Goal: Information Seeking & Learning: Learn about a topic

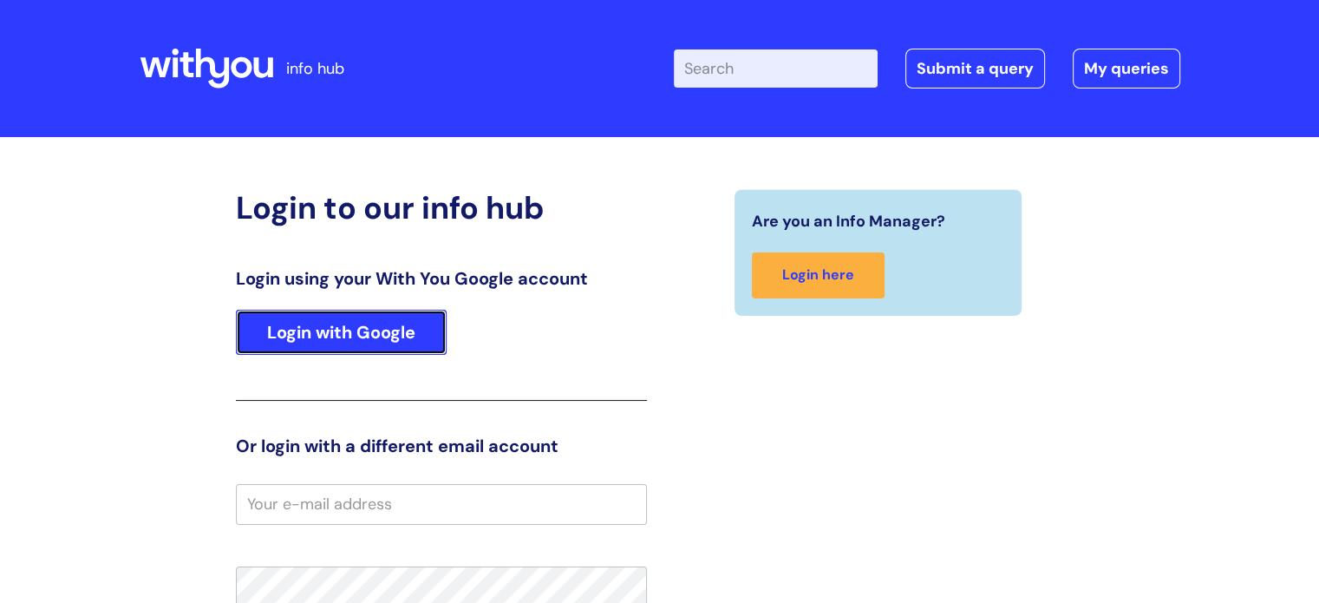
click at [337, 349] on link "Login with Google" at bounding box center [341, 332] width 211 height 45
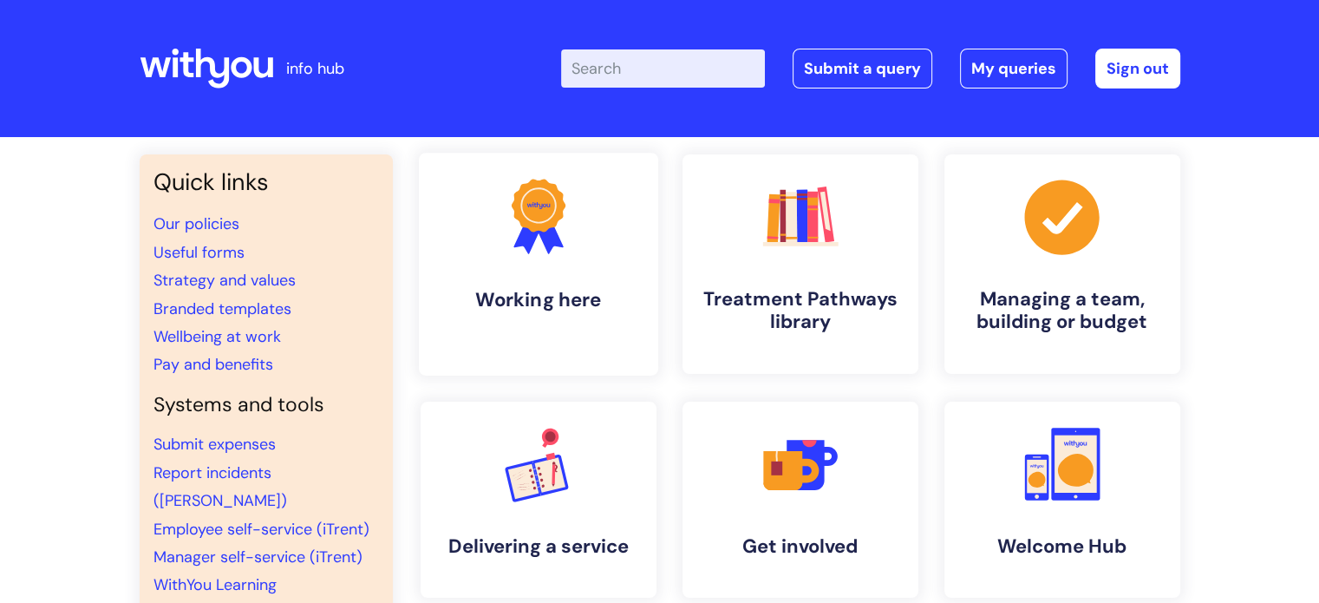
click at [526, 290] on h4 "Working here" at bounding box center [539, 299] width 212 height 23
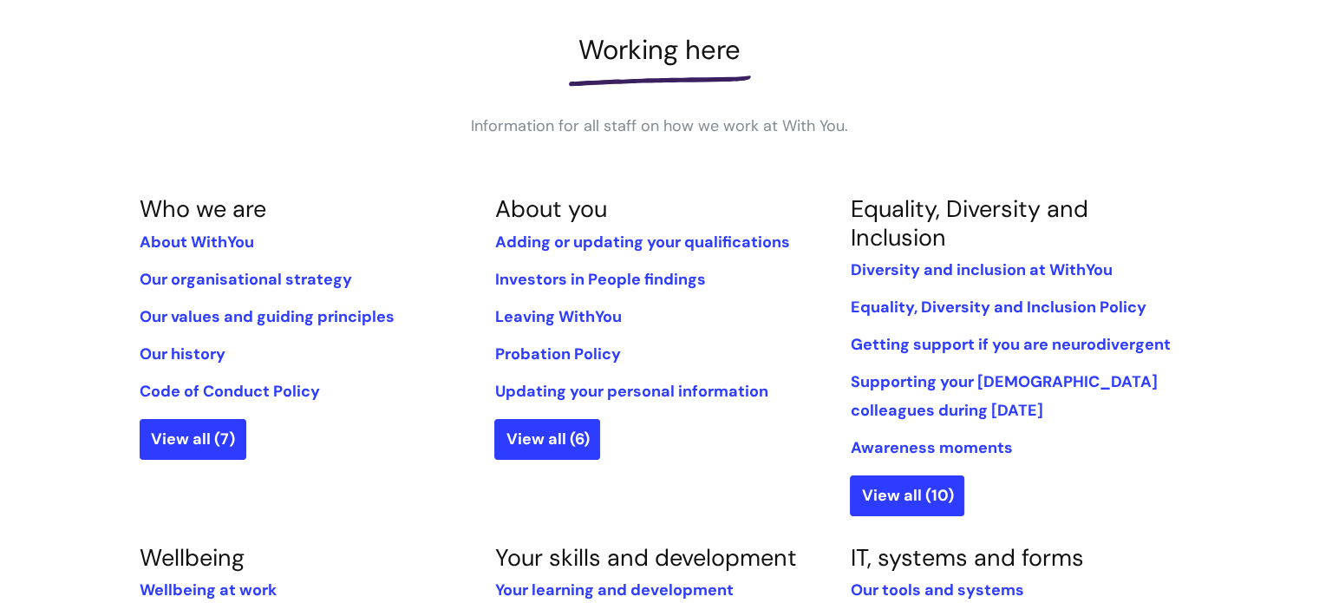
scroll to position [260, 0]
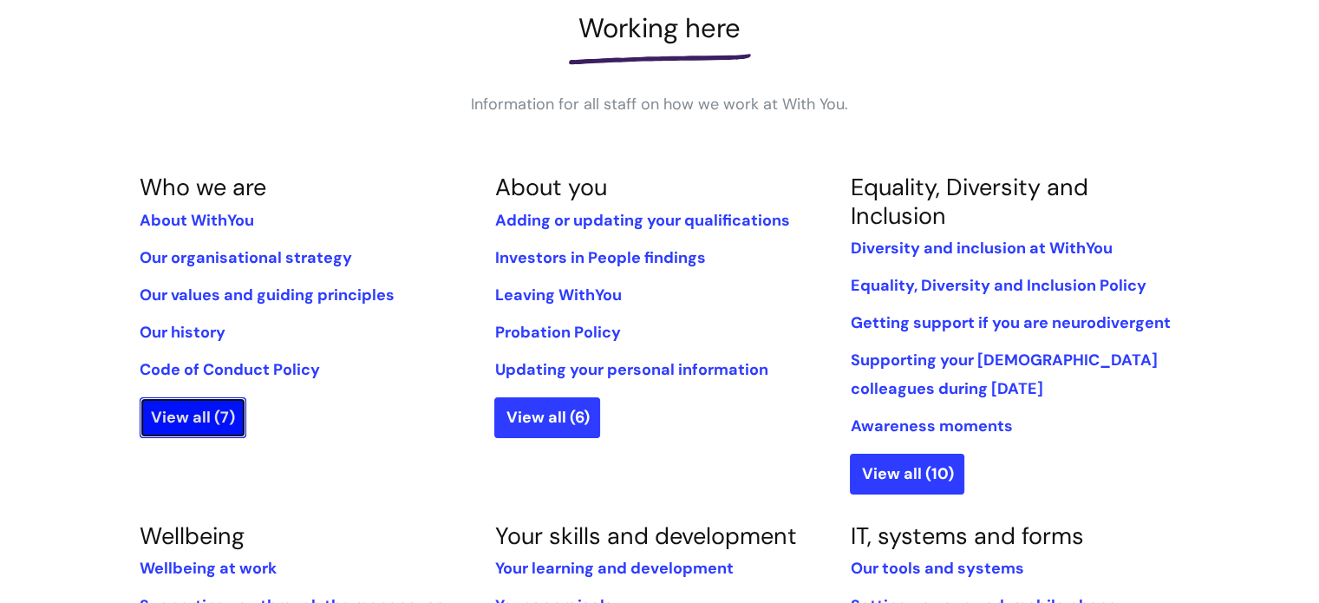
click at [177, 412] on link "View all (7)" at bounding box center [193, 417] width 107 height 40
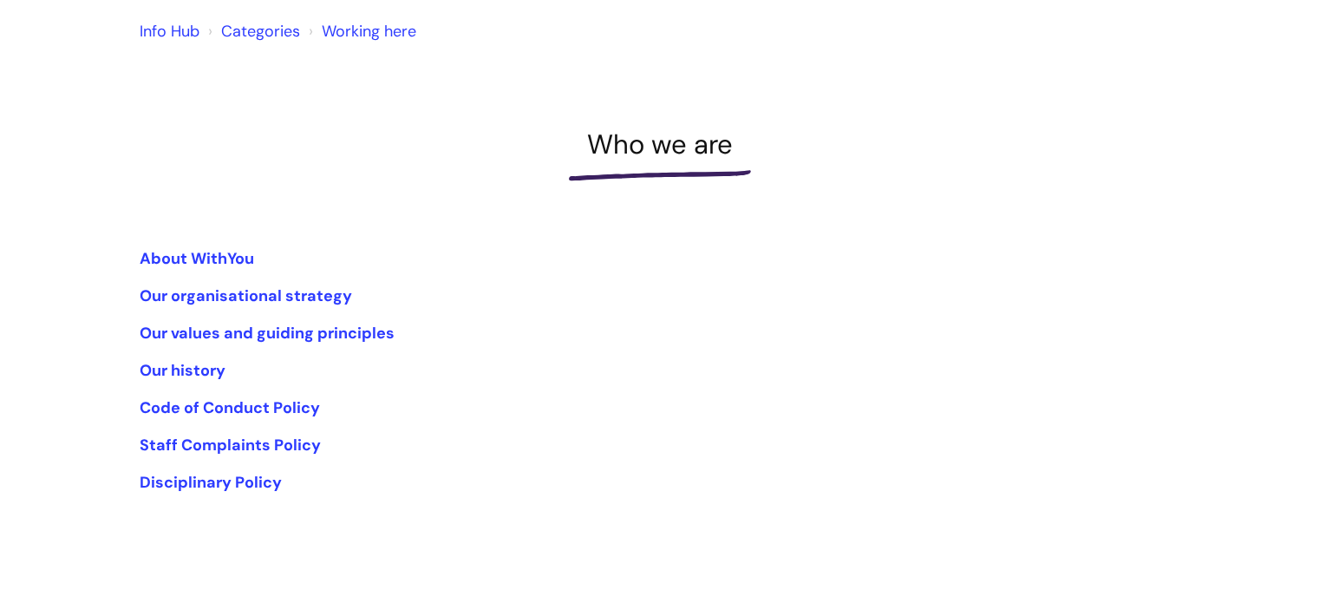
scroll to position [173, 0]
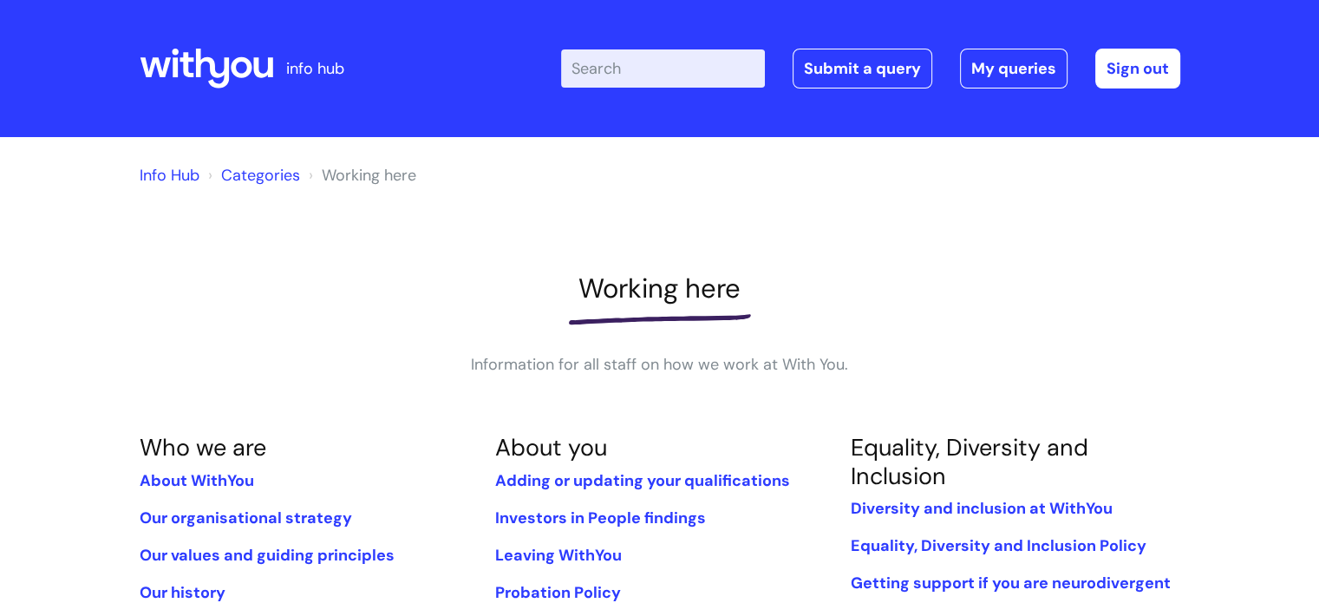
click at [167, 178] on link "Info Hub" at bounding box center [170, 175] width 60 height 21
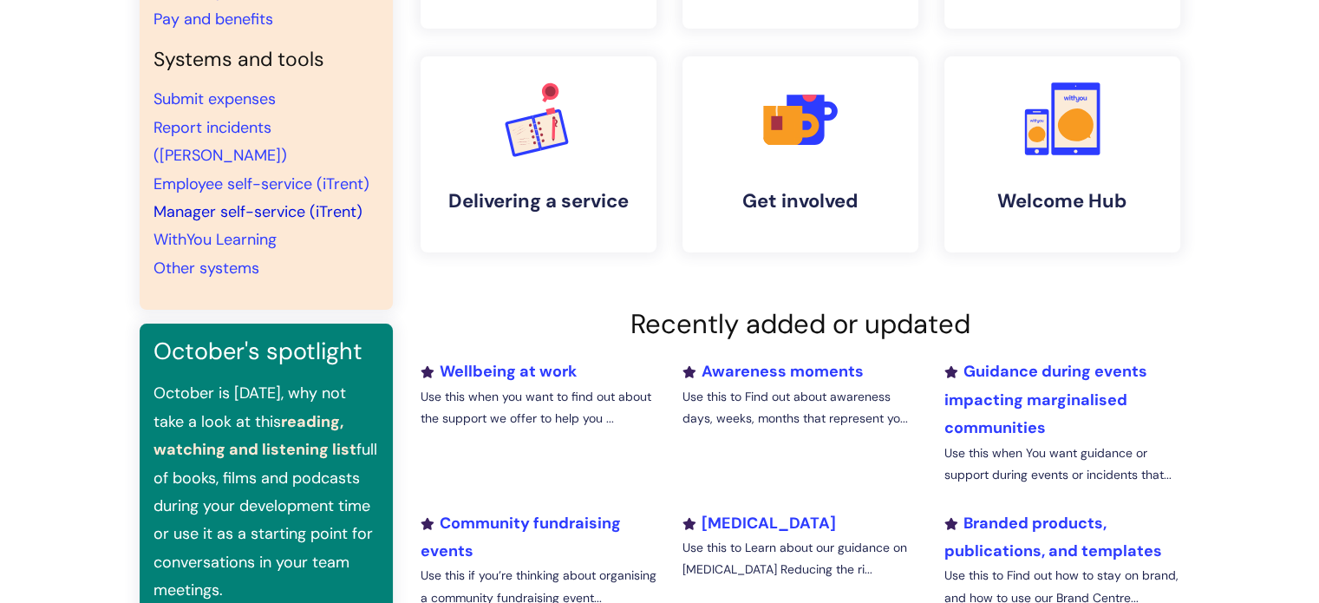
scroll to position [173, 0]
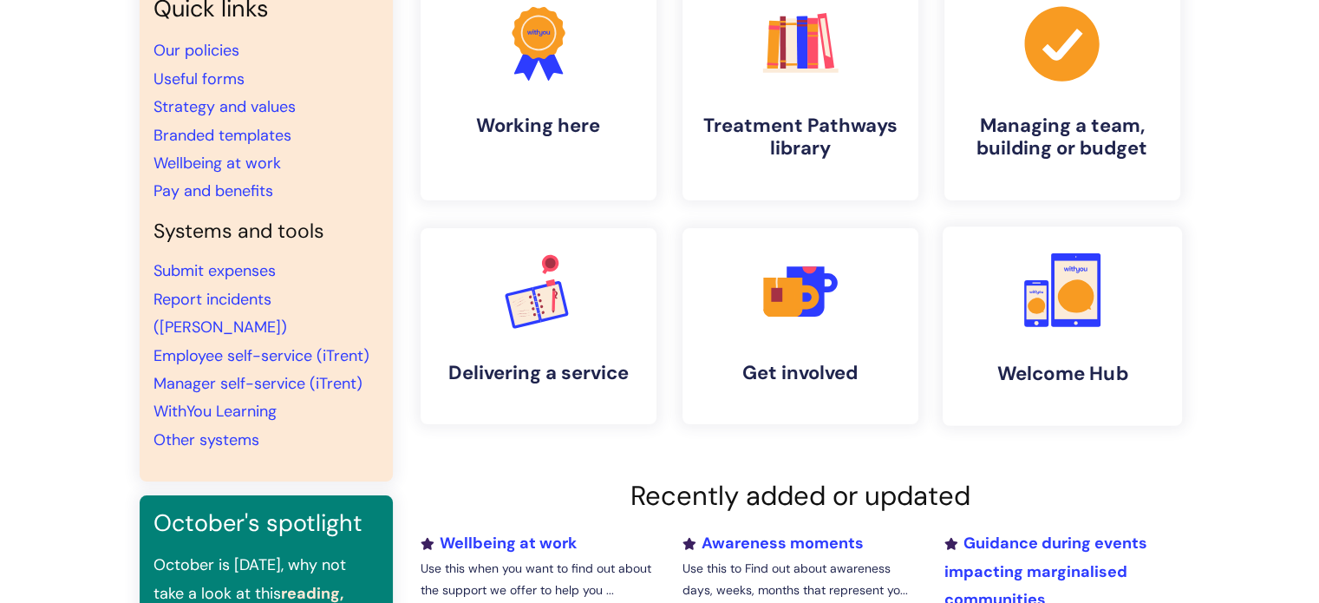
click at [1088, 302] on icon at bounding box center [1075, 295] width 36 height 33
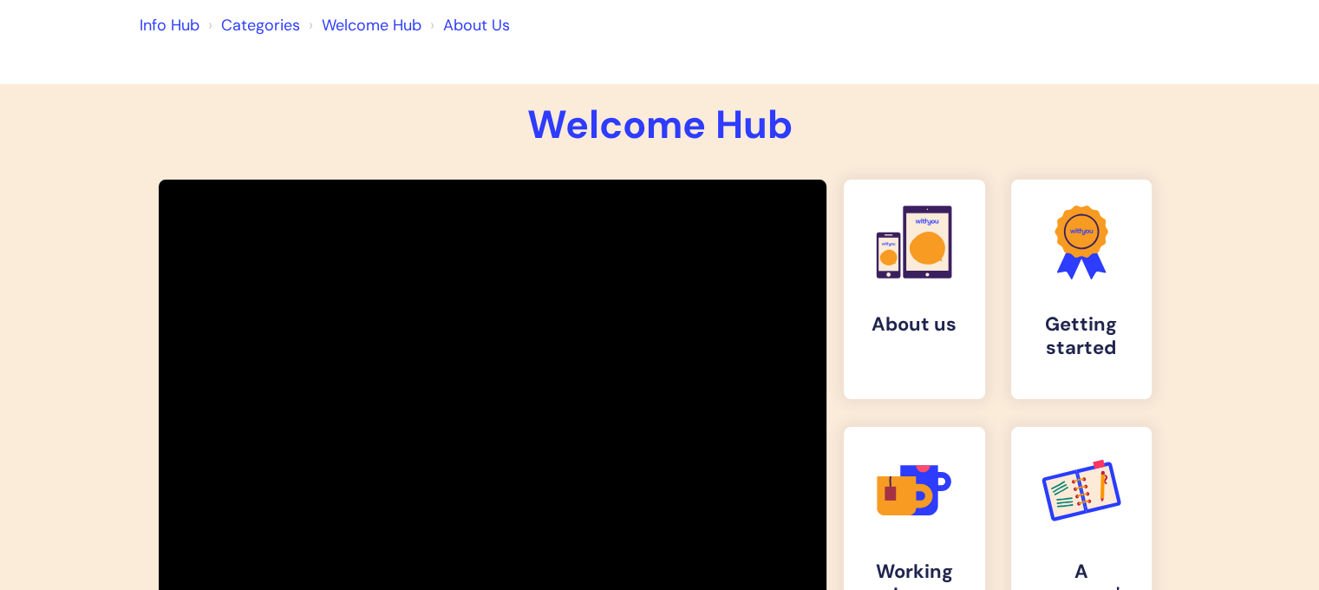
scroll to position [260, 0]
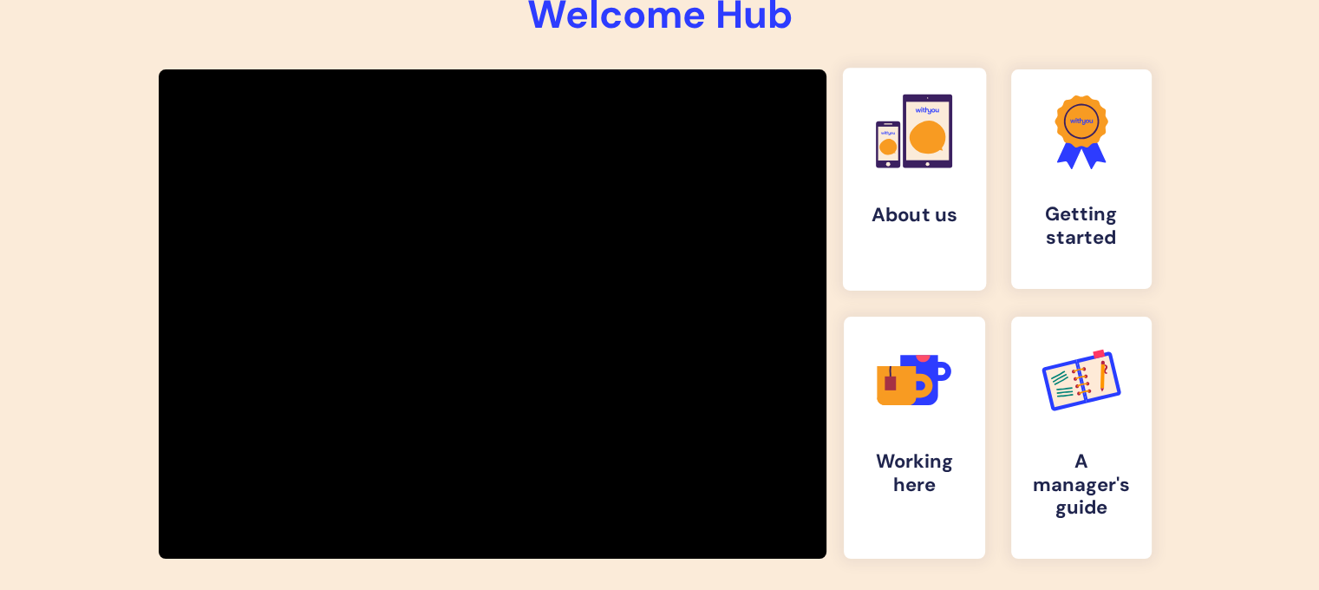
click at [915, 195] on link ".cls-1{fill:#f89b22;}.cls-1,.cls-2,.cls-3,.cls-4{stroke-width:0px;}.cls-2{fill:…" at bounding box center [914, 179] width 143 height 223
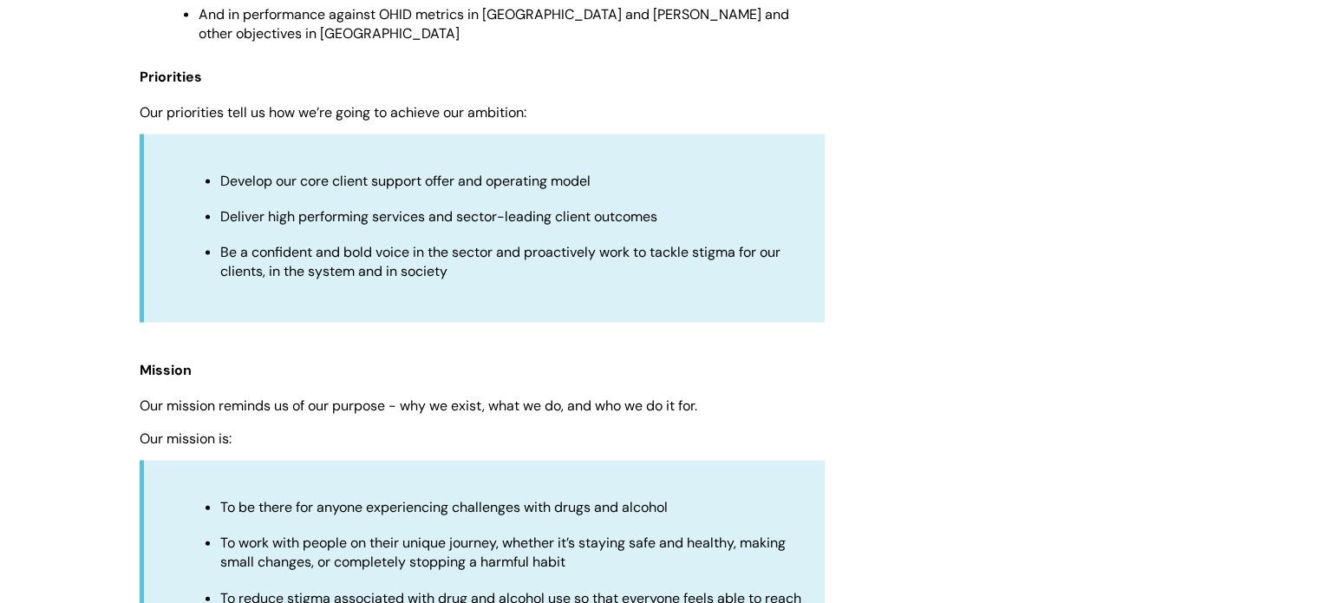
scroll to position [4162, 0]
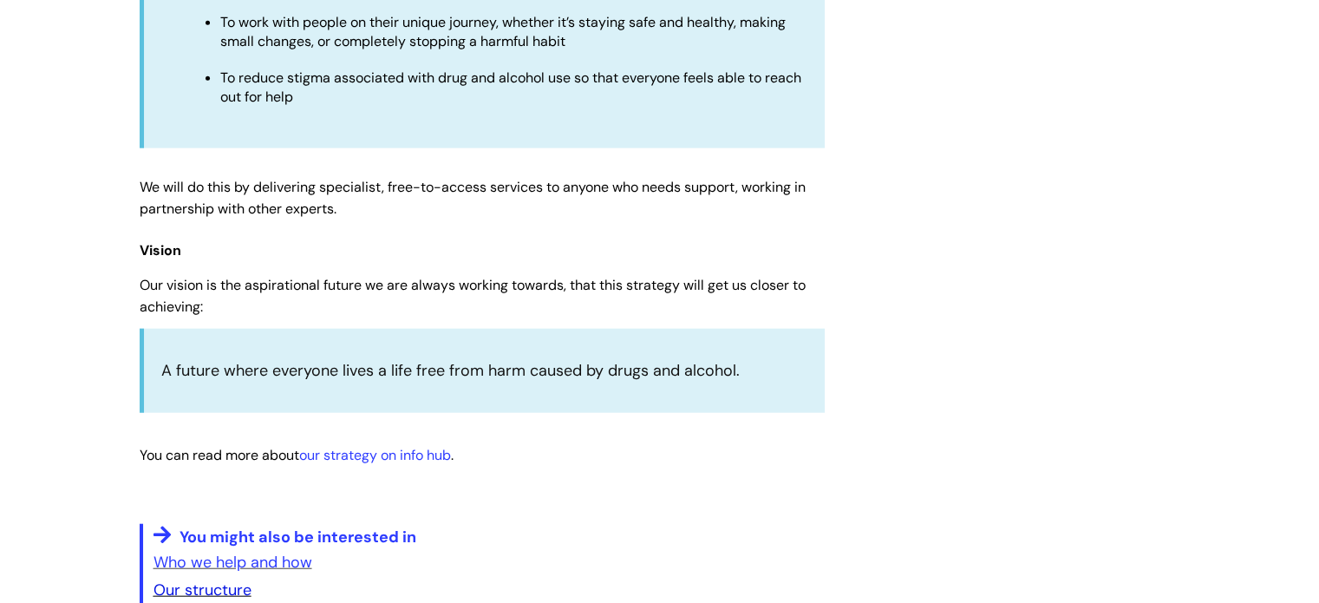
click at [192, 579] on link "Our structure" at bounding box center [202, 589] width 98 height 21
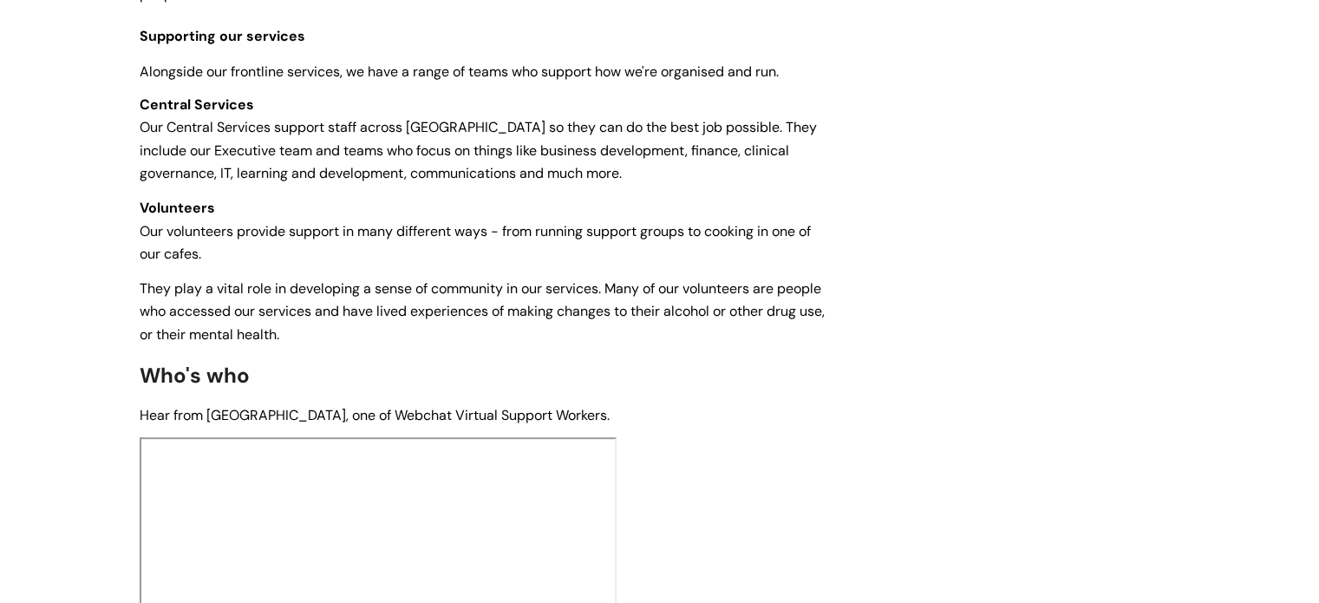
scroll to position [1041, 0]
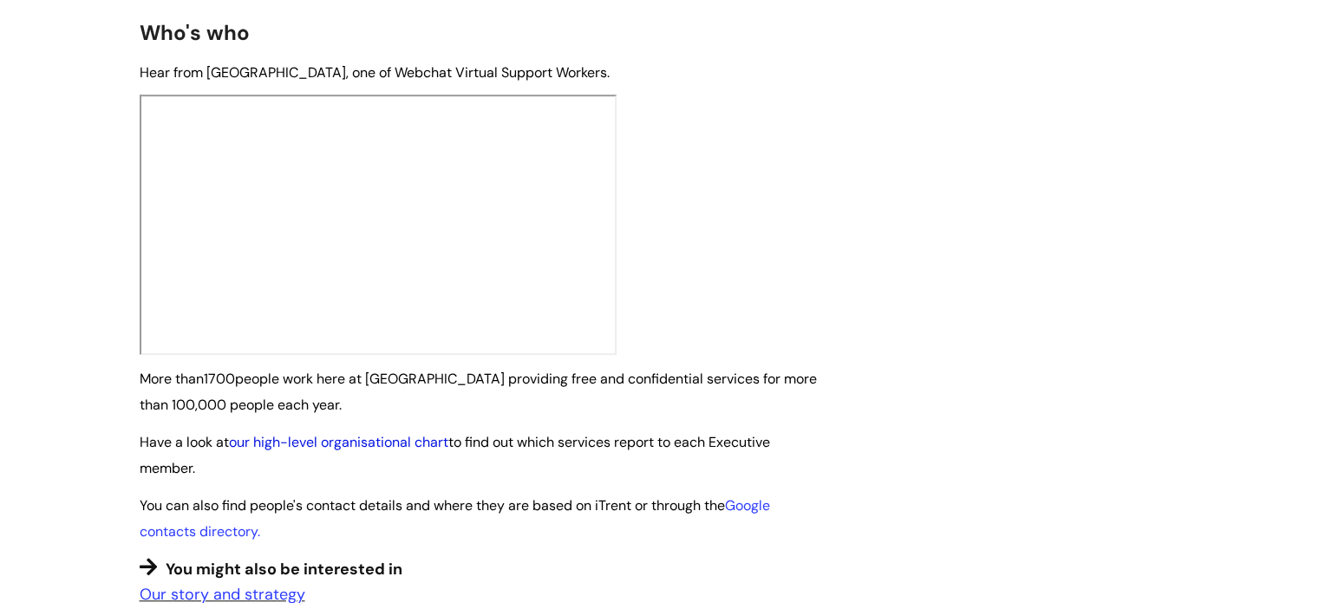
click at [345, 433] on link "our high-level organisational chart" at bounding box center [338, 442] width 219 height 18
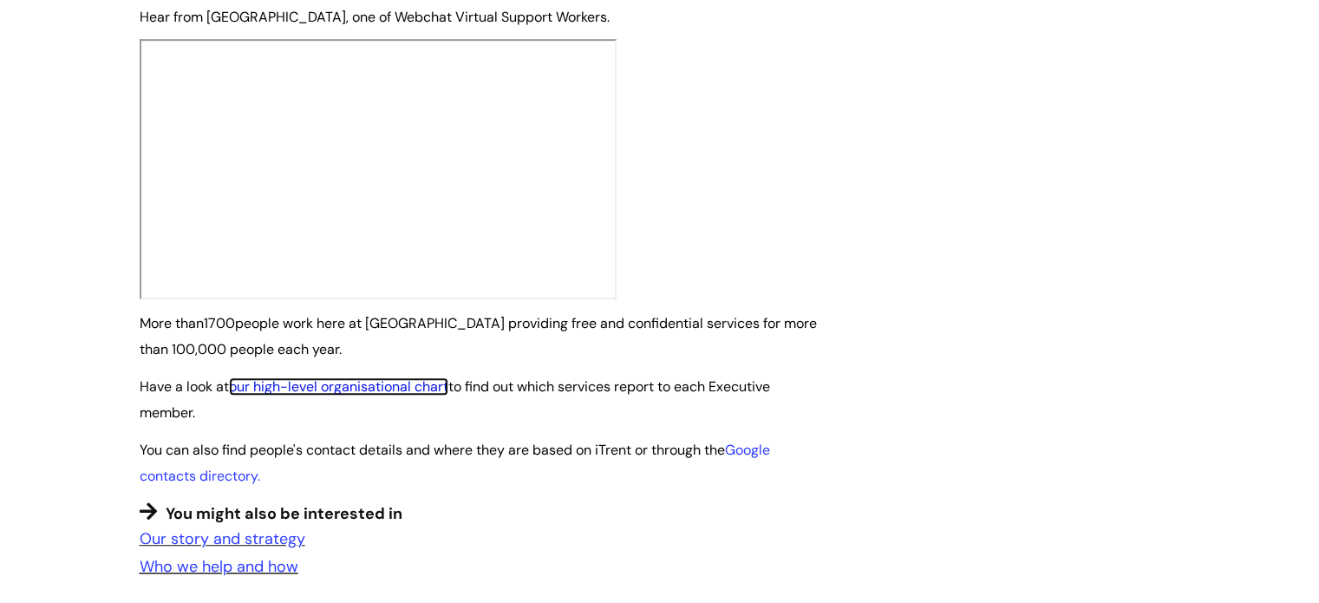
scroll to position [1000, 0]
